Goal: Task Accomplishment & Management: Complete application form

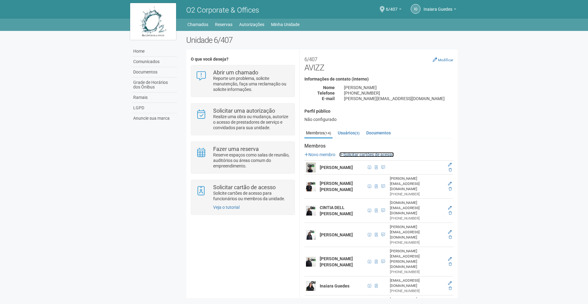
click at [355, 155] on link "Solicitar cartões de acesso" at bounding box center [366, 154] width 55 height 5
